Goal: Communication & Community: Ask a question

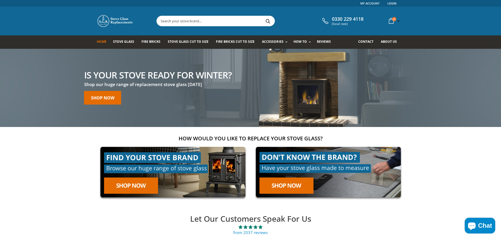
click at [481, 230] on span "Chat" at bounding box center [485, 226] width 14 height 8
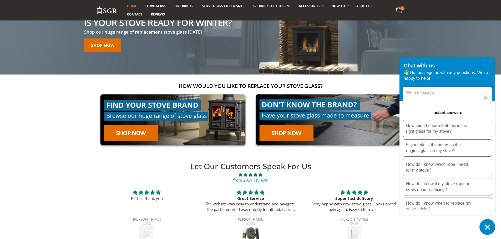
click at [426, 97] on textarea "Message us" at bounding box center [441, 95] width 77 height 17
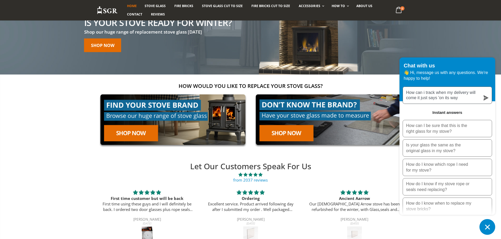
type textarea "How can i track when my delivery will come it just says 'on its way'"
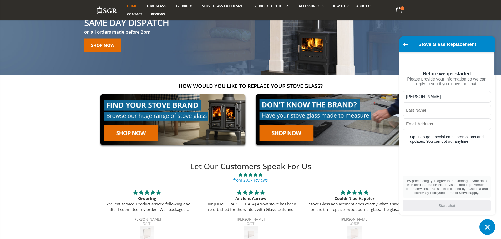
type input "[PERSON_NAME]"
type input "Foggon"
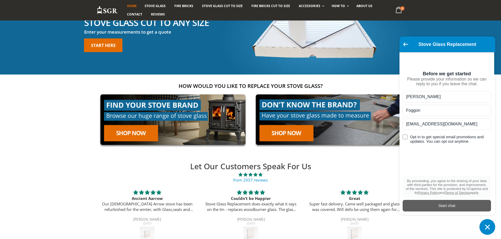
type input "[EMAIL_ADDRESS][DOMAIN_NAME]"
click at [448, 206] on div "Start chat" at bounding box center [447, 206] width 82 height 6
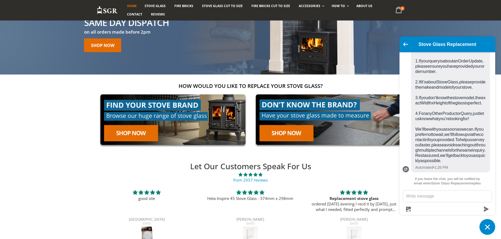
scroll to position [116, 0]
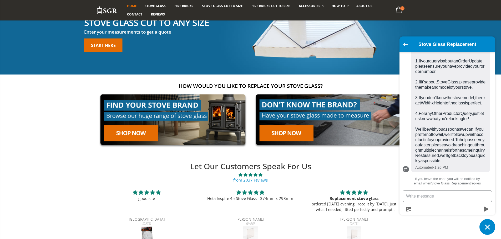
click at [415, 196] on textarea "Message us" at bounding box center [447, 197] width 89 height 12
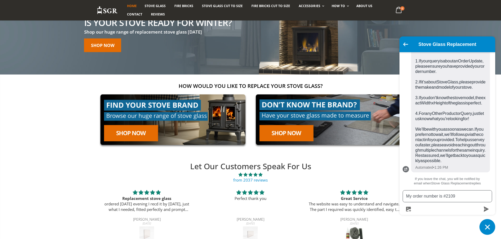
type textarea "My order number is #21095"
